Goal: Information Seeking & Learning: Check status

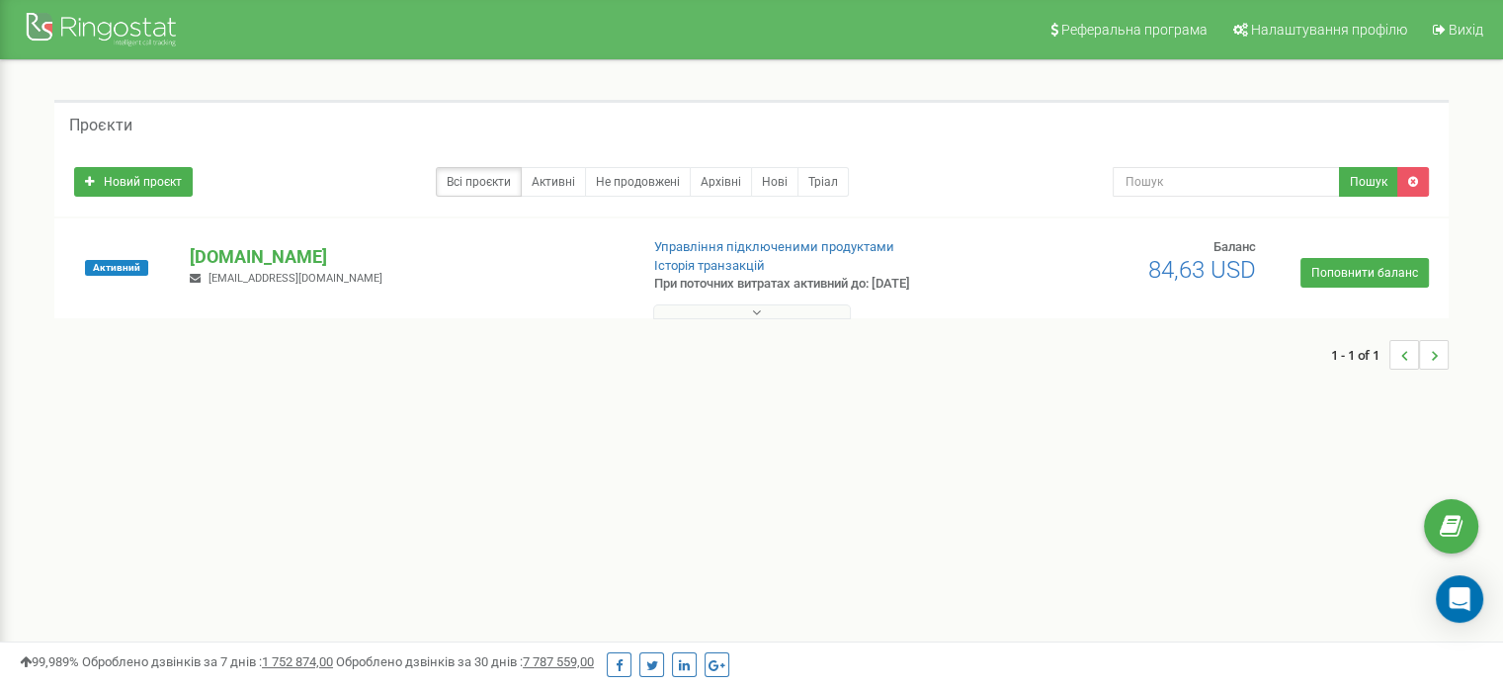
click at [756, 320] on div "1 - 1 of 1" at bounding box center [751, 354] width 1394 height 69
click at [756, 312] on icon at bounding box center [756, 312] width 9 height 14
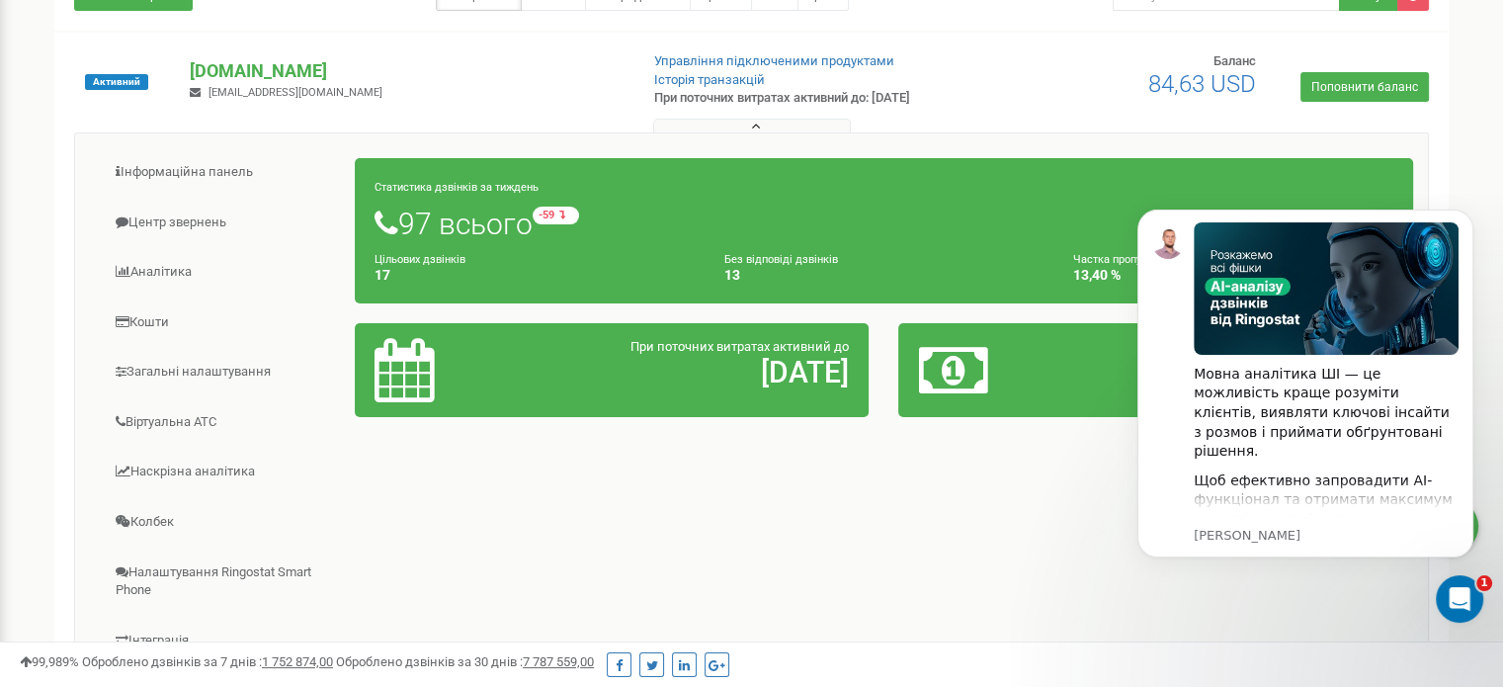
scroll to position [186, 0]
click at [189, 226] on link "Центр звернень" at bounding box center [223, 223] width 266 height 48
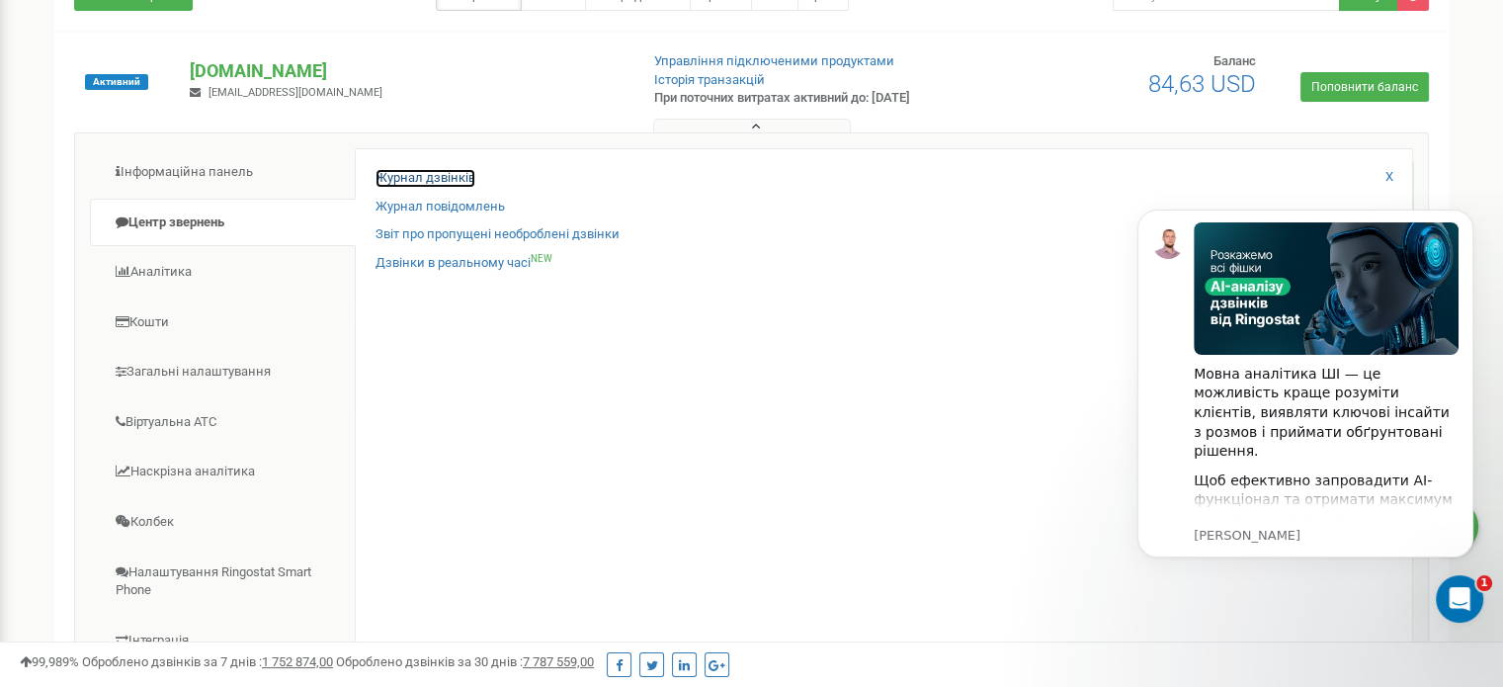
click at [415, 179] on link "Журнал дзвінків" at bounding box center [425, 178] width 100 height 19
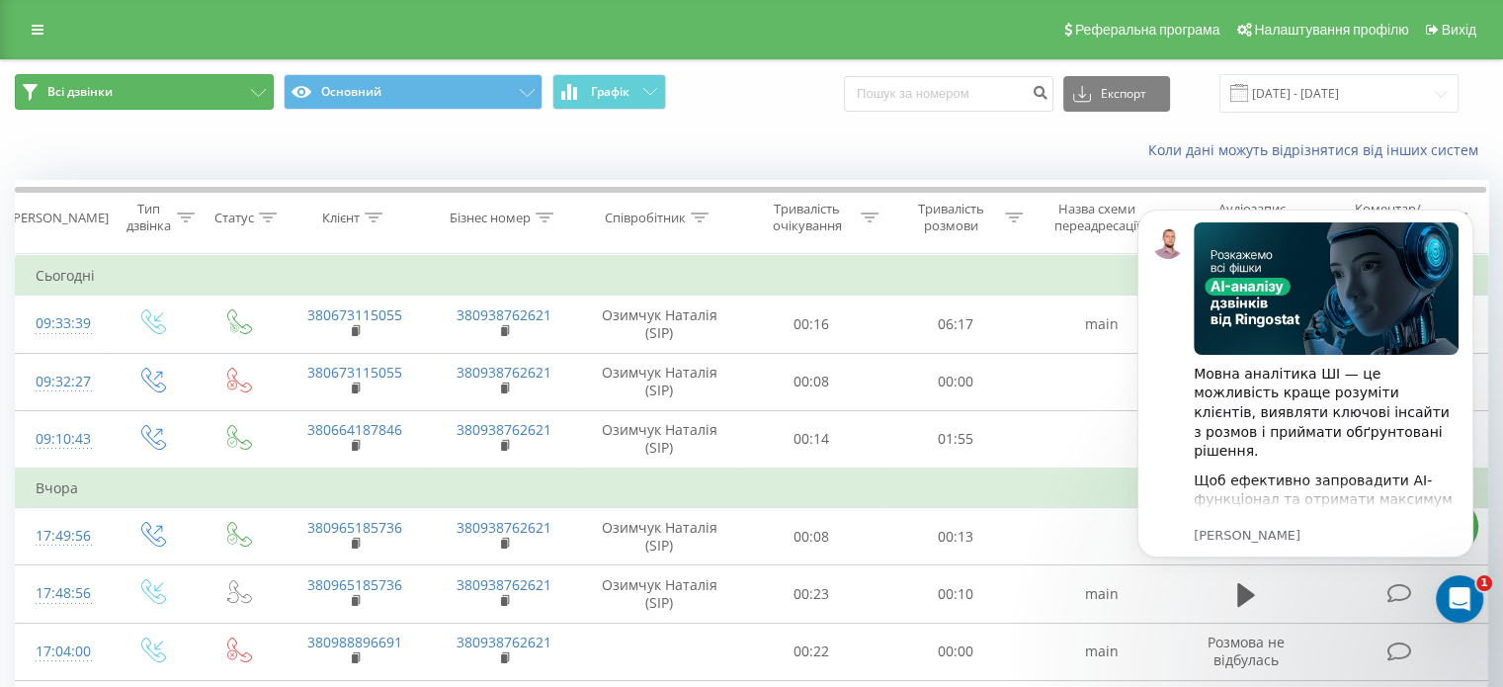
click at [239, 103] on button "Всі дзвінки" at bounding box center [144, 92] width 259 height 36
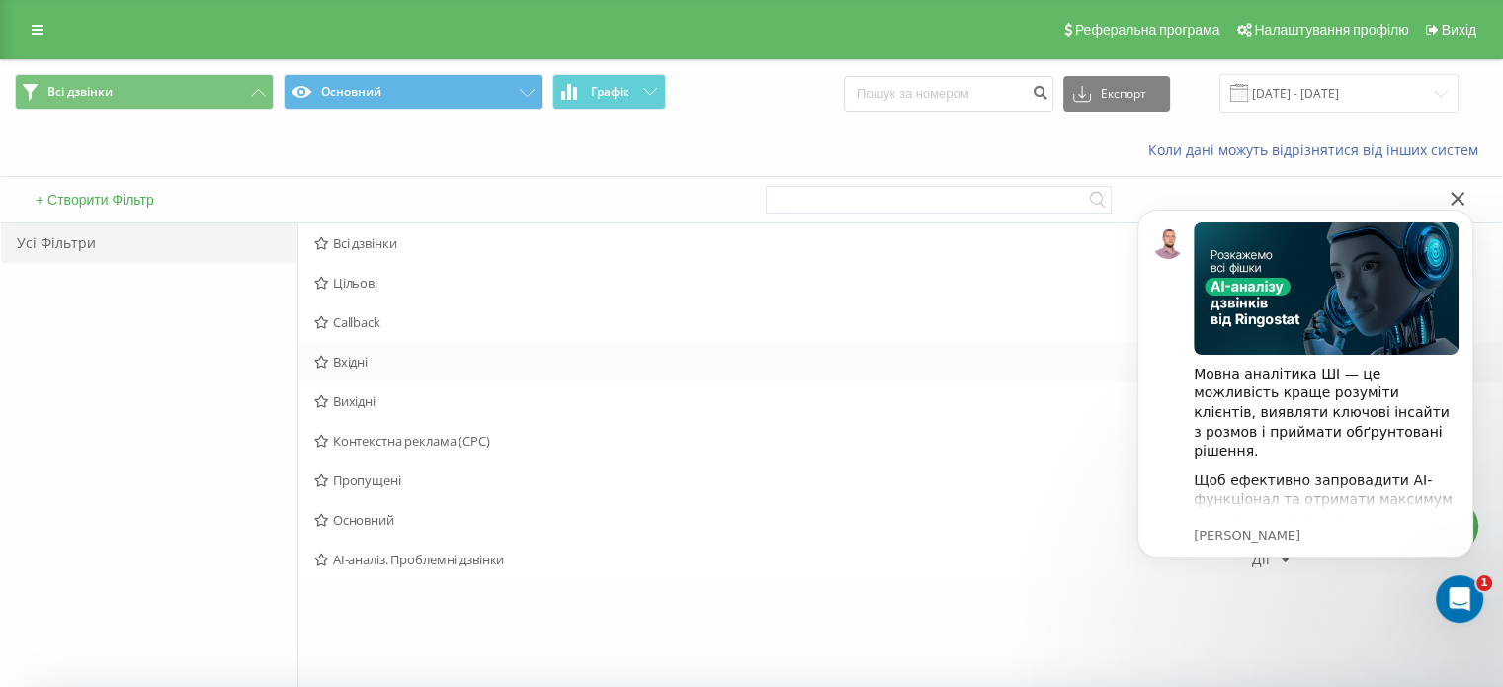
click at [375, 363] on span "Вхідні" at bounding box center [783, 362] width 938 height 14
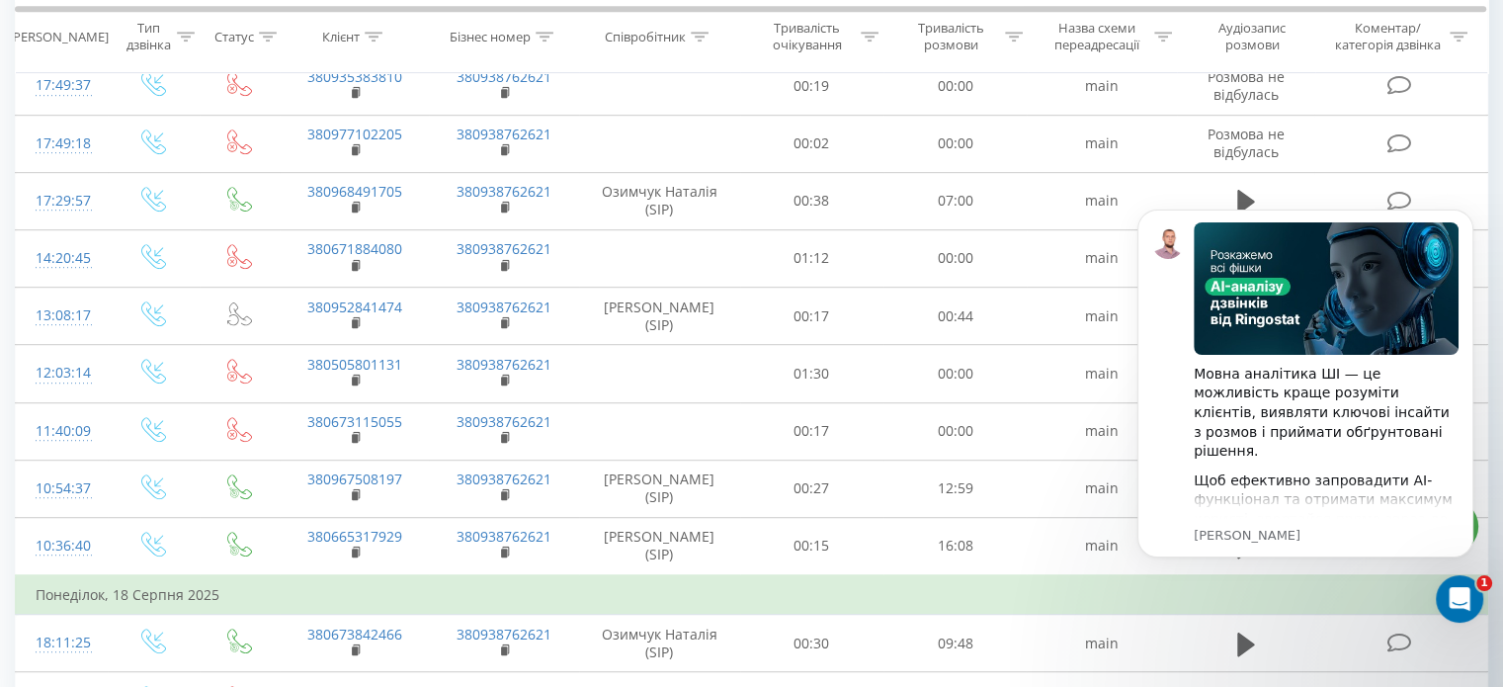
scroll to position [1157, 0]
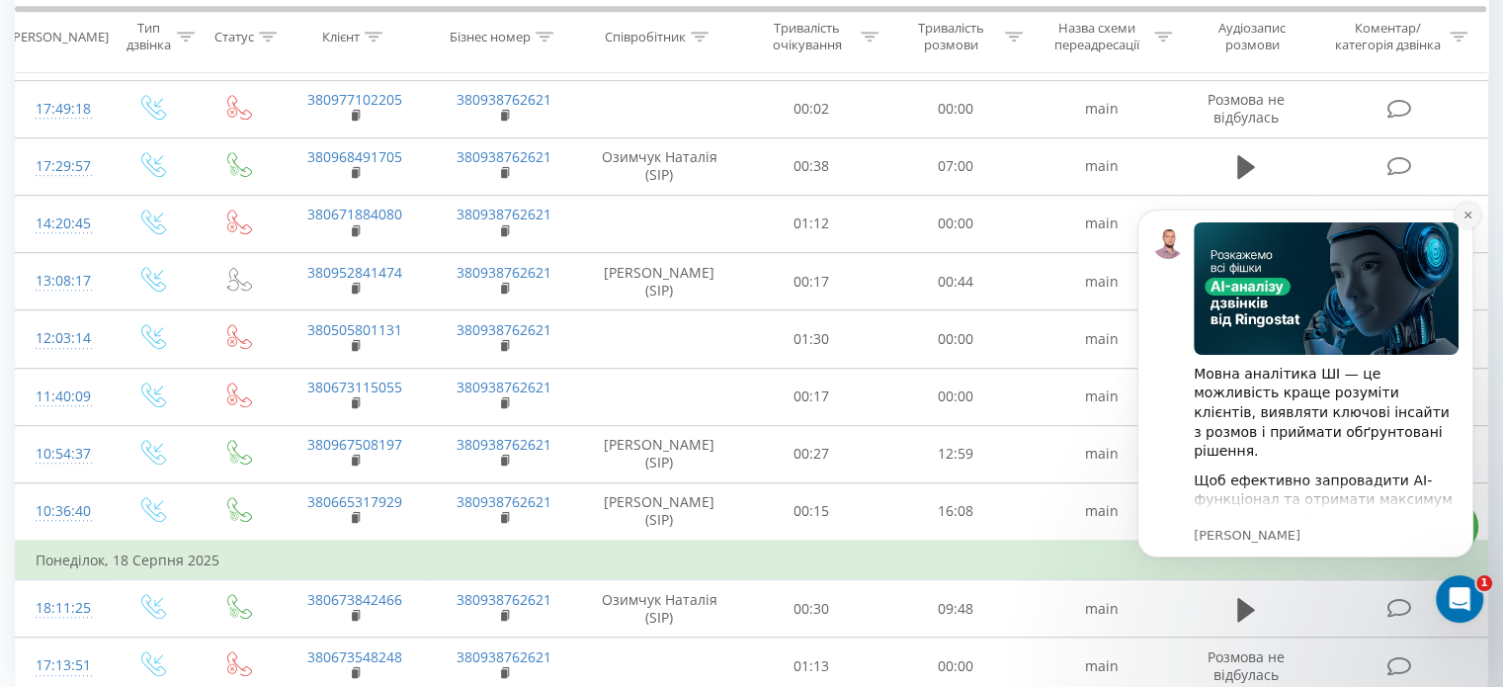
click at [1465, 209] on icon "Dismiss notification" at bounding box center [1467, 214] width 11 height 11
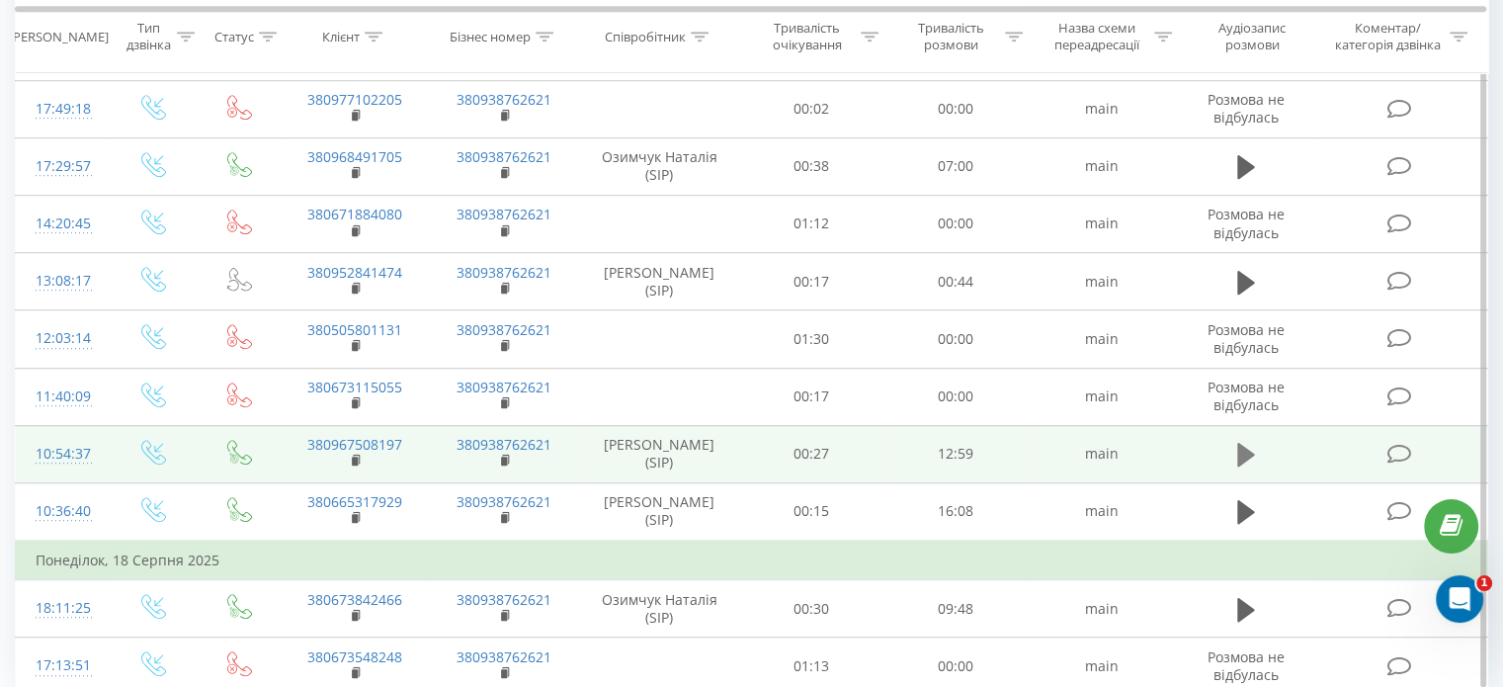
click at [1235, 445] on button at bounding box center [1246, 455] width 30 height 30
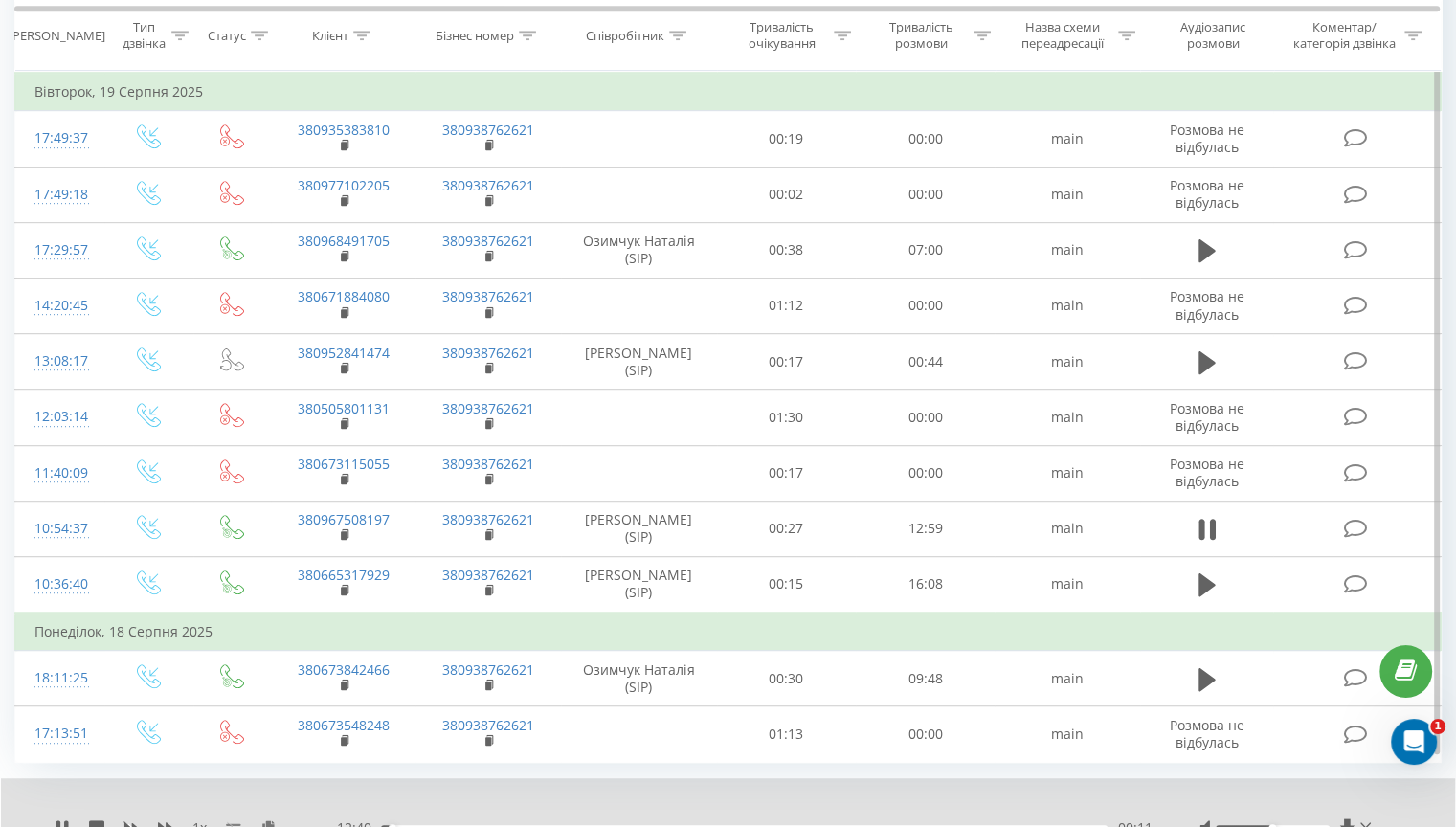
click at [1281, 612] on td "Понеділок, 18 Серпня 2025" at bounding box center [728, 631] width 1426 height 39
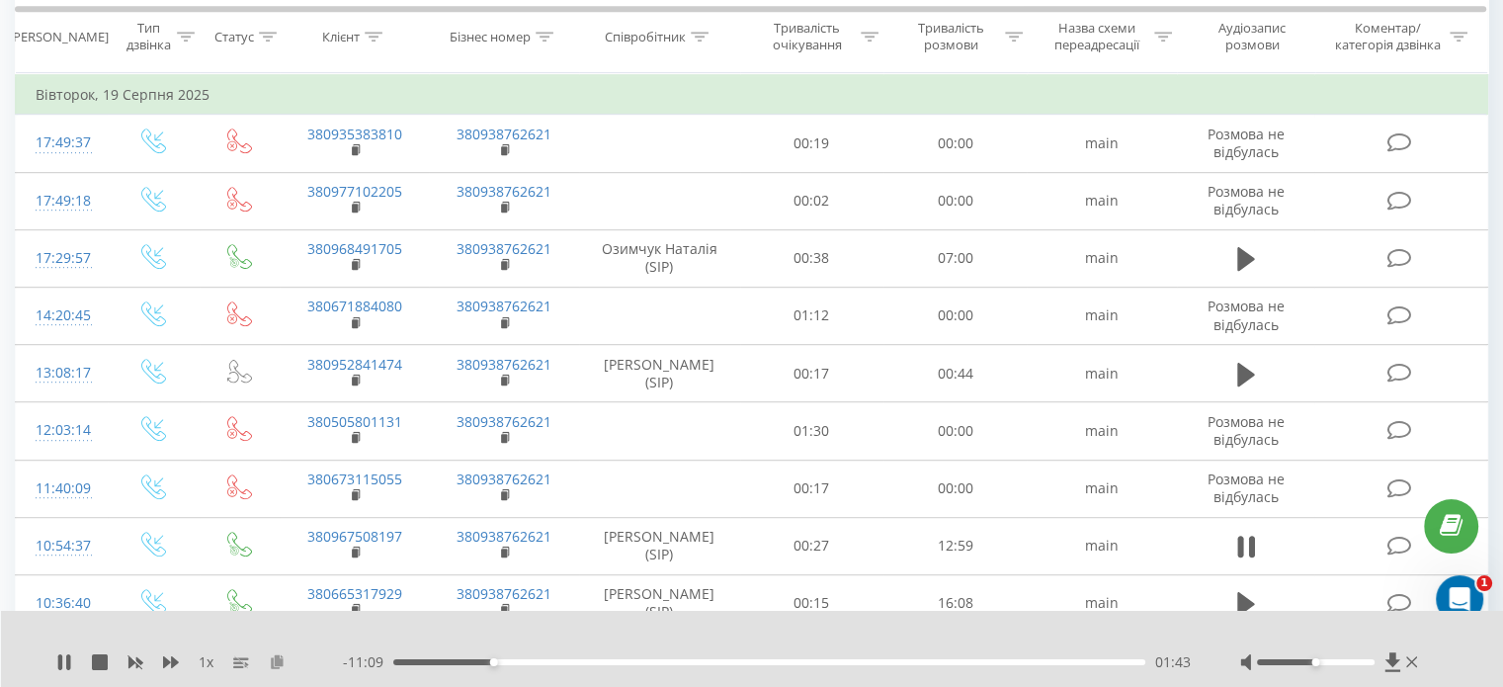
click at [285, 659] on icon at bounding box center [277, 661] width 17 height 14
click at [61, 667] on icon at bounding box center [60, 662] width 4 height 16
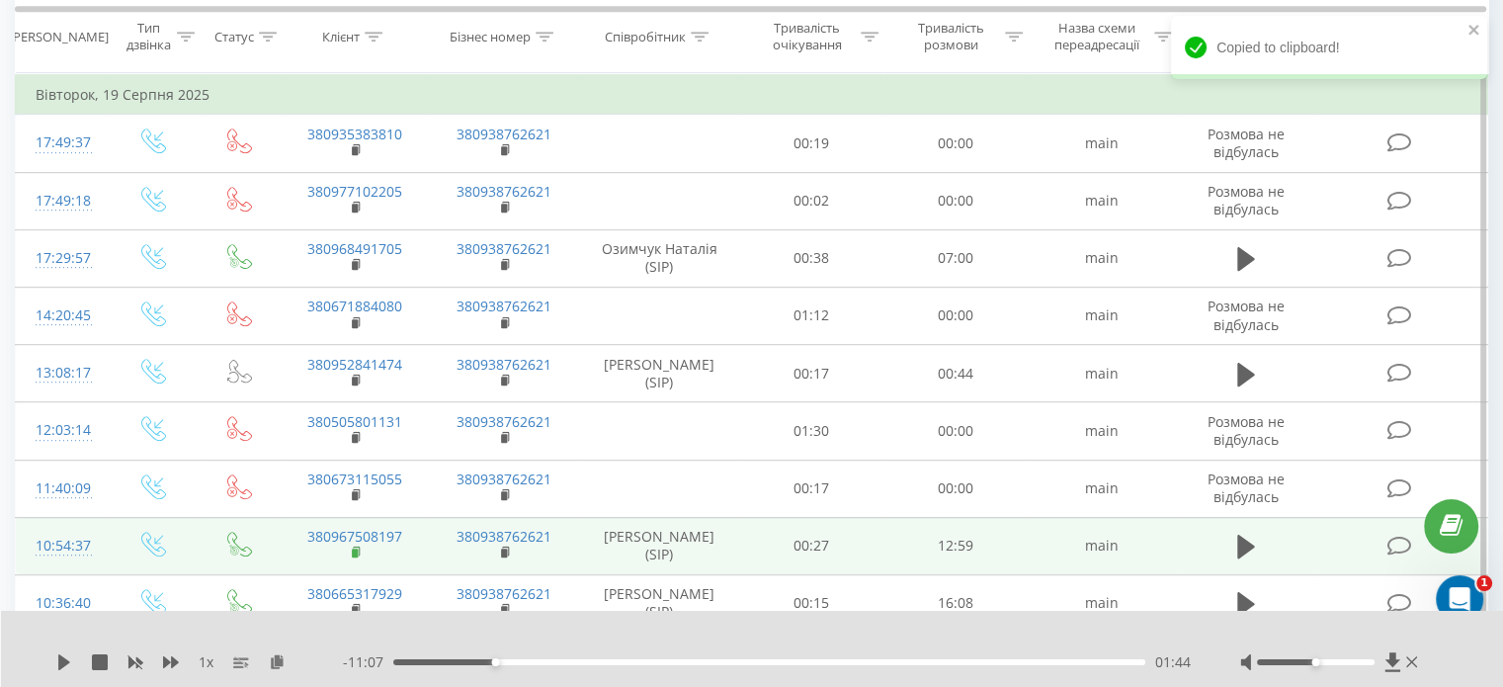
click at [360, 552] on icon at bounding box center [357, 552] width 11 height 14
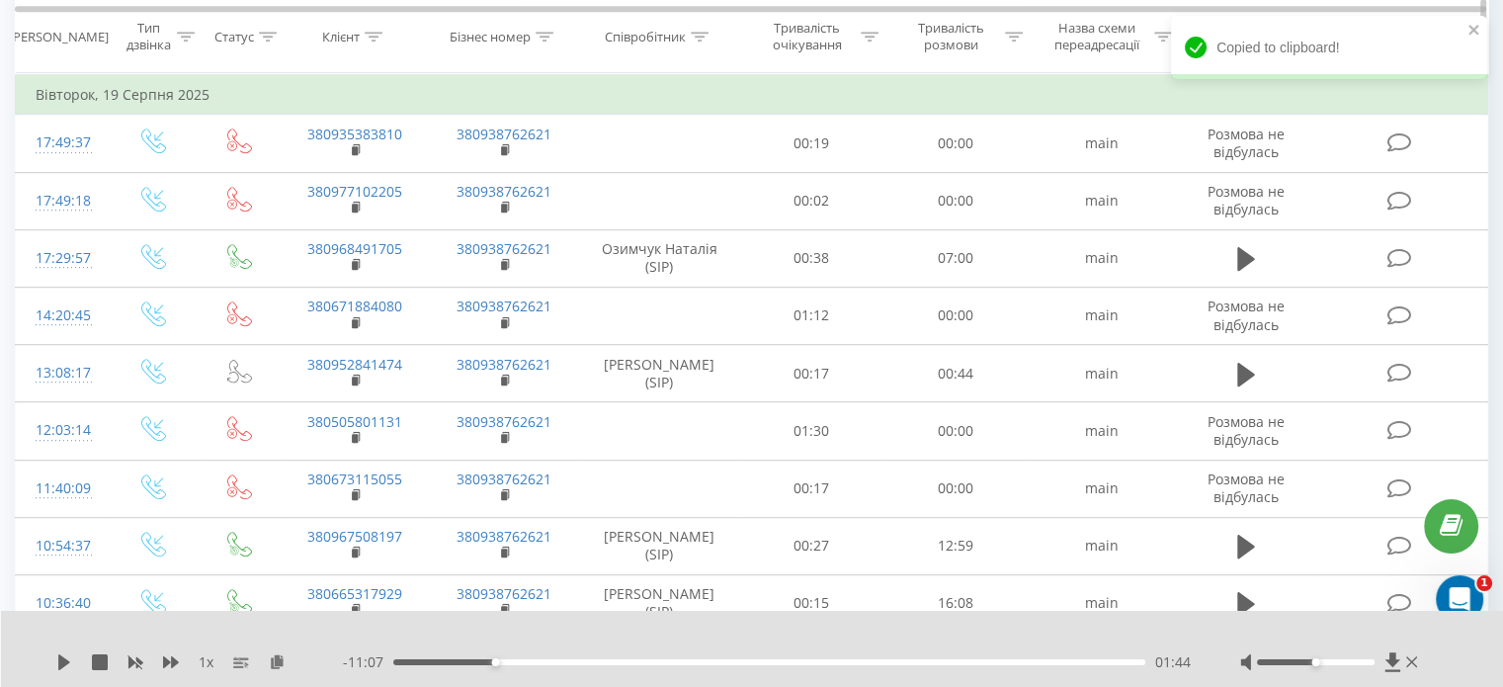
click at [121, 38] on span "Тип дзвінка" at bounding box center [154, 38] width 79 height 34
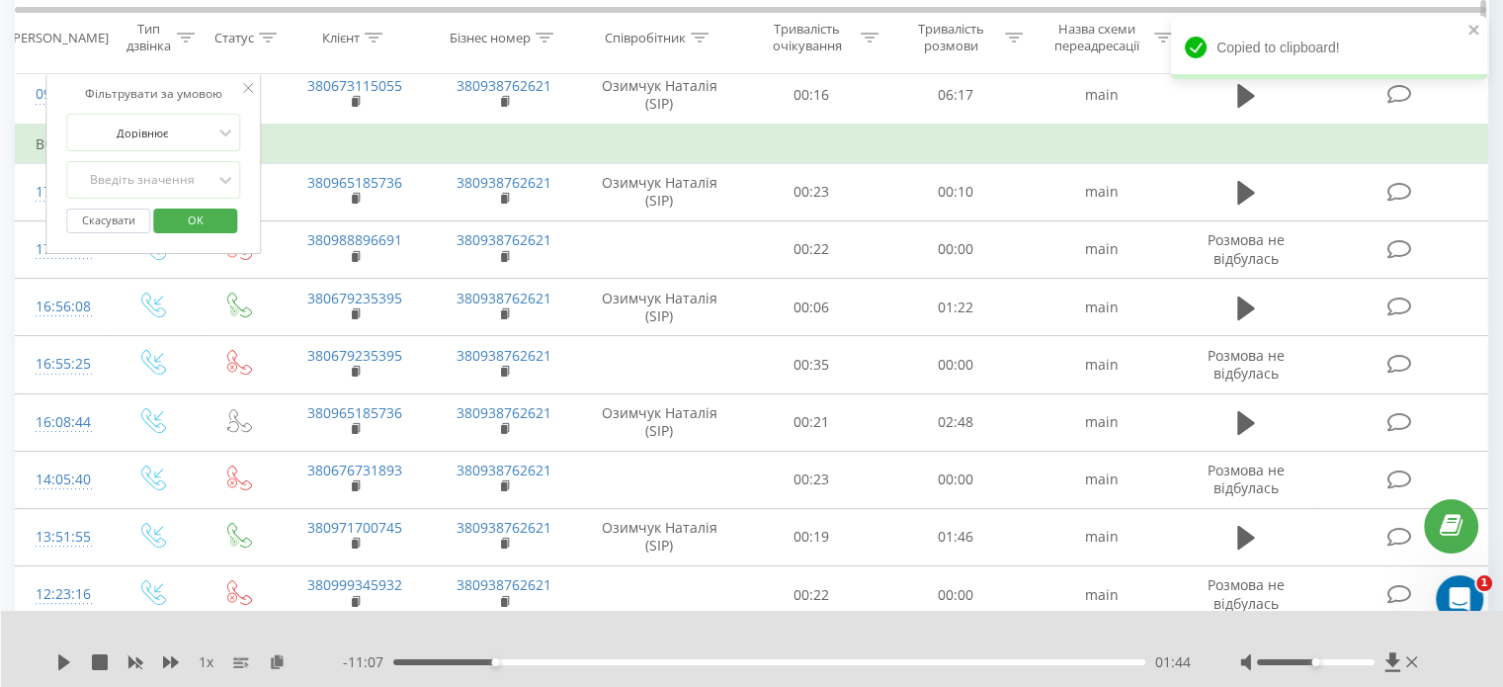
scroll to position [0, 0]
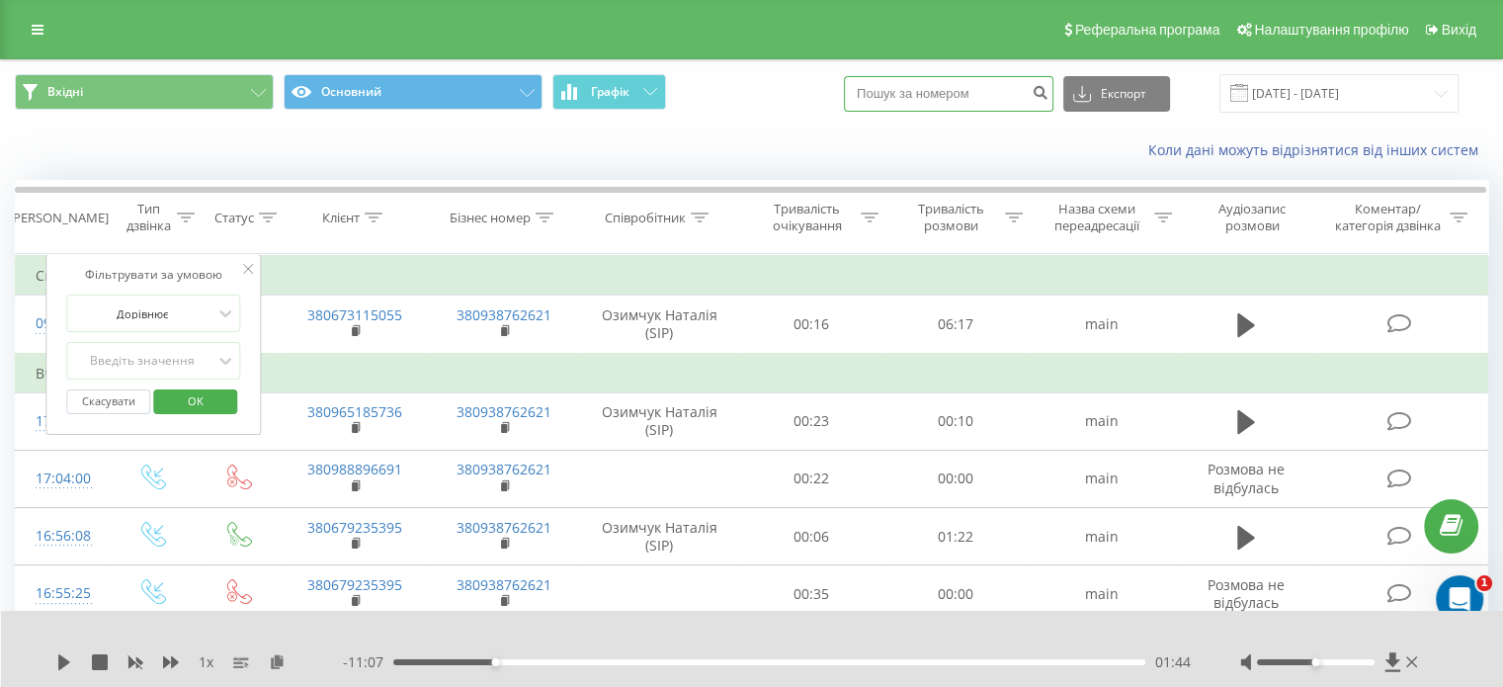
click at [976, 110] on input at bounding box center [948, 94] width 209 height 36
paste input "+380 96 750 81 97"
type input "+380 96 750 81 97"
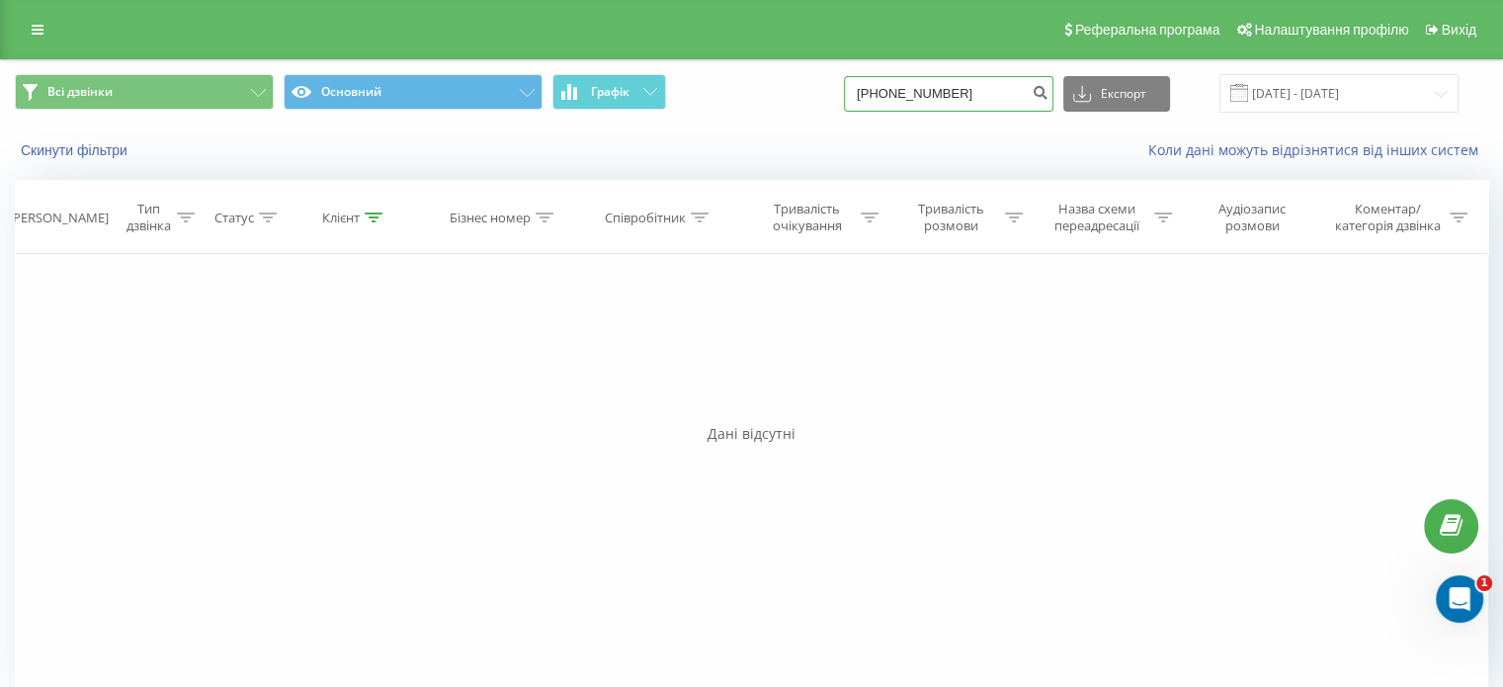
click at [891, 94] on input "+380967508197" at bounding box center [948, 94] width 209 height 36
type input "380967508197"
